Goal: Check status: Check status

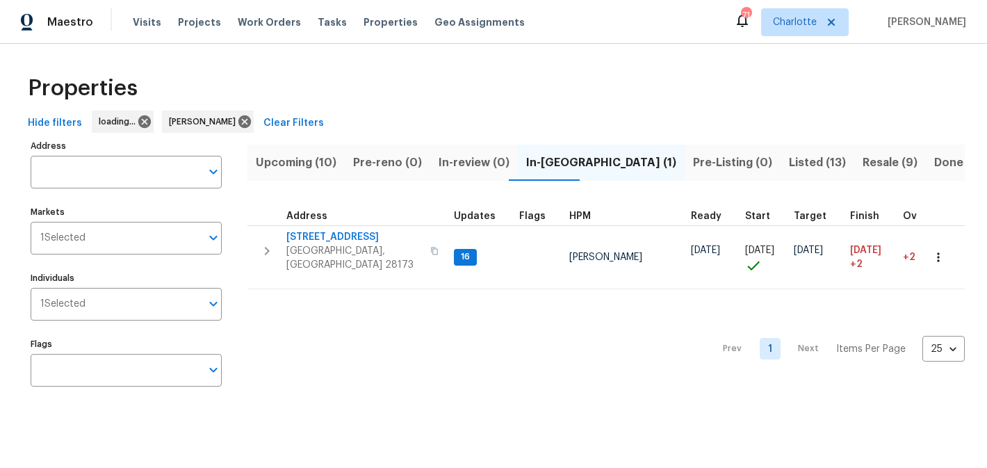
click at [302, 157] on span "Upcoming (10)" at bounding box center [296, 162] width 81 height 19
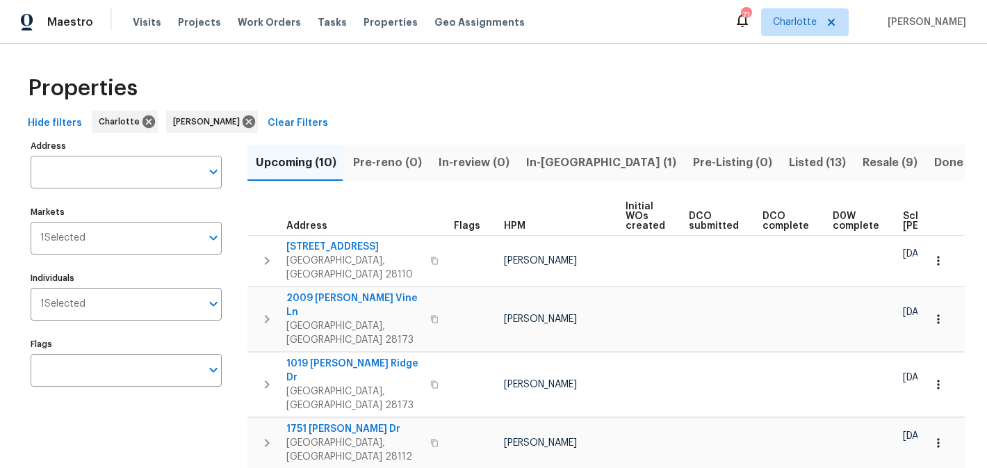
click at [548, 165] on span "In-[GEOGRAPHIC_DATA] (1)" at bounding box center [601, 162] width 150 height 19
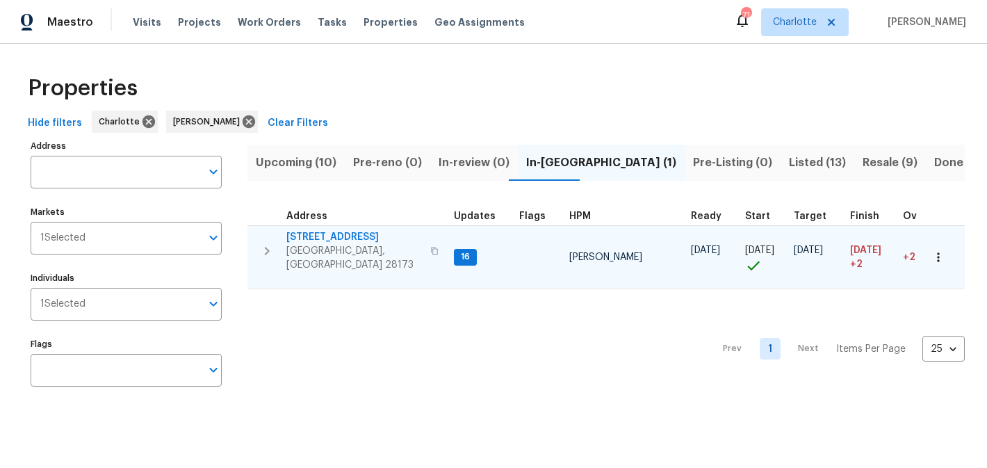
click at [349, 236] on span "[STREET_ADDRESS]" at bounding box center [354, 237] width 136 height 14
click at [317, 234] on span "[STREET_ADDRESS]" at bounding box center [354, 237] width 136 height 14
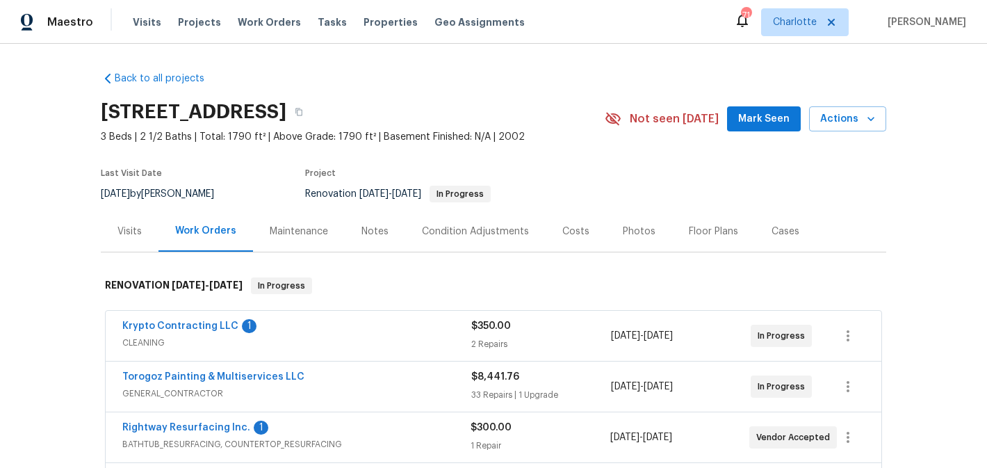
click at [753, 121] on span "Mark Seen" at bounding box center [763, 119] width 51 height 17
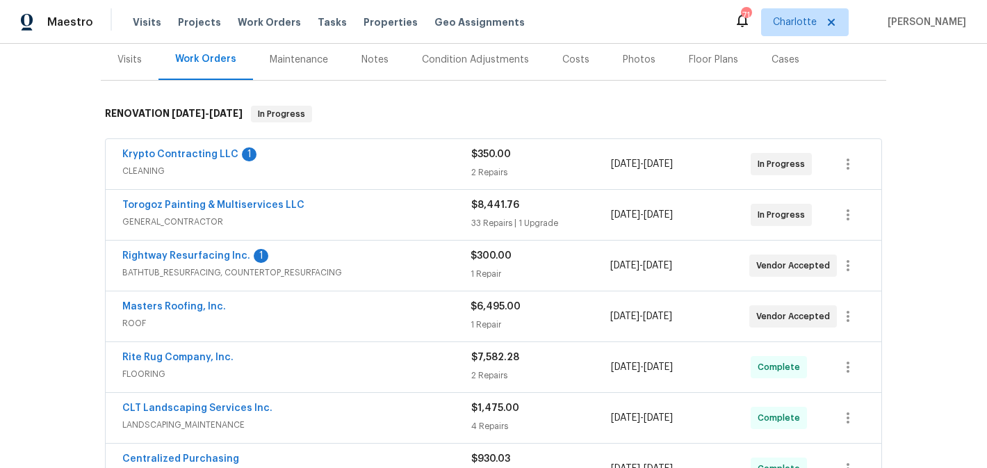
scroll to position [165, 0]
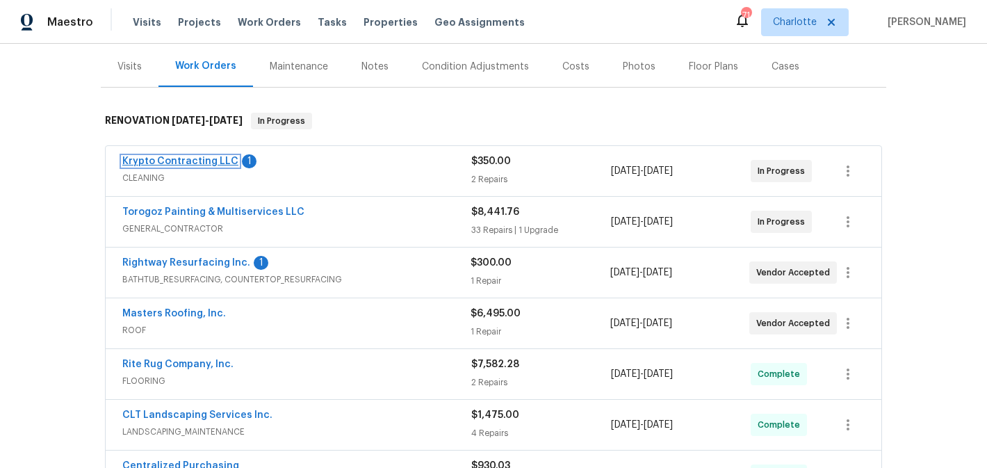
click at [174, 161] on link "Krypto Contracting LLC" at bounding box center [180, 161] width 116 height 10
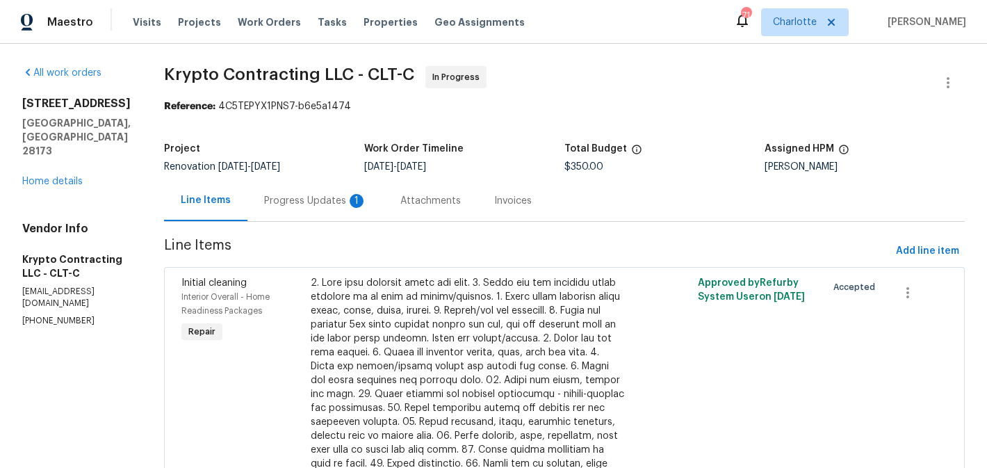
click at [329, 206] on div "Progress Updates 1" at bounding box center [315, 201] width 103 height 14
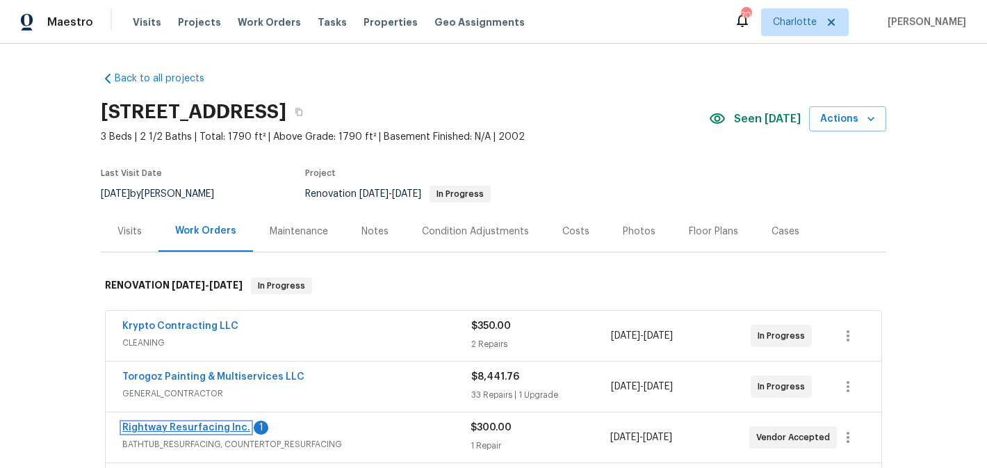
click at [178, 428] on link "Rightway Resurfacing Inc." at bounding box center [186, 428] width 128 height 10
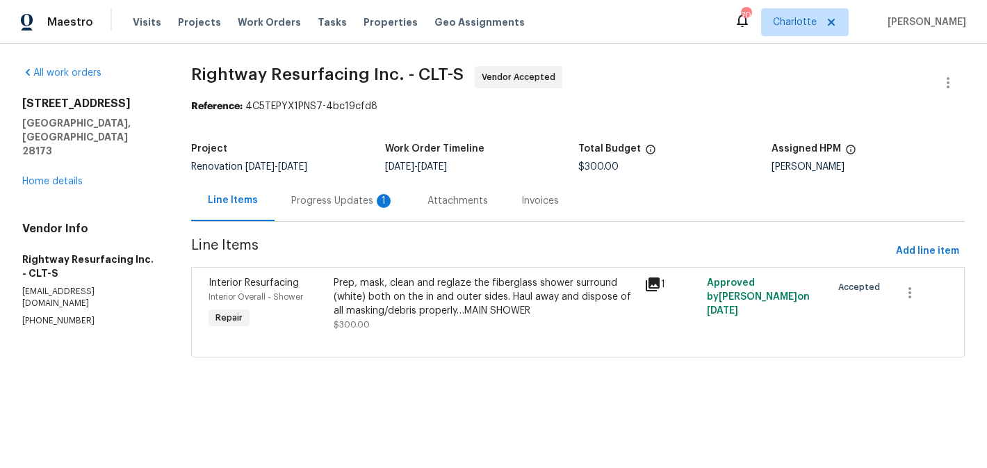
click at [350, 206] on div "Progress Updates 1" at bounding box center [342, 201] width 103 height 14
